Goal: Information Seeking & Learning: Learn about a topic

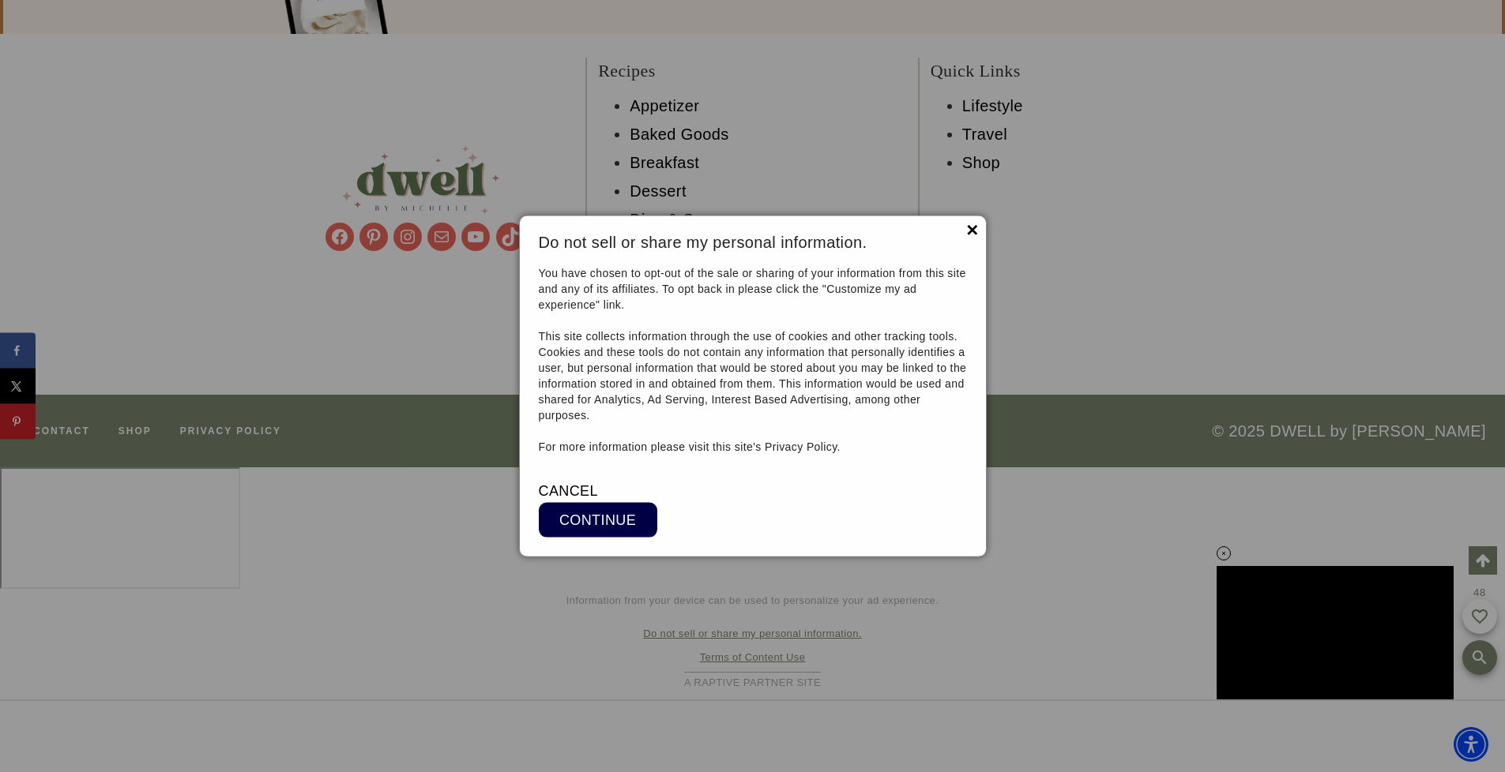
scroll to position [11531, 0]
